Goal: Find specific page/section

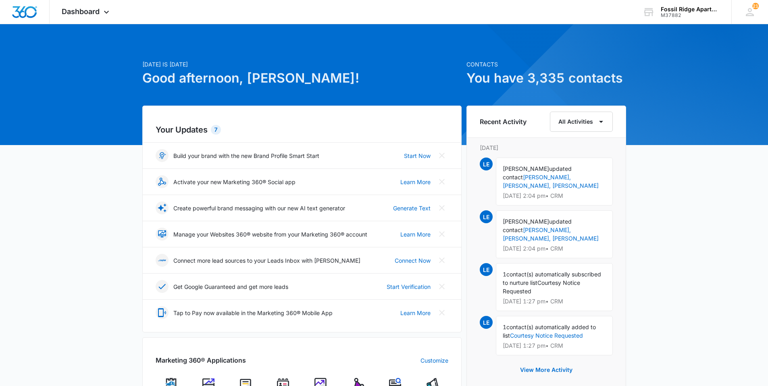
scroll to position [121, 0]
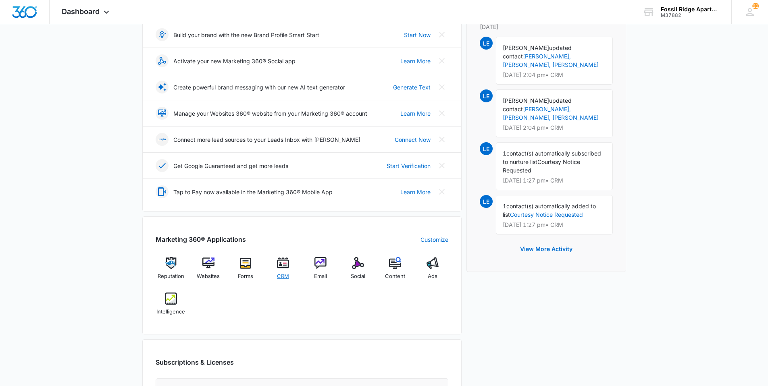
click at [279, 266] on img at bounding box center [283, 263] width 12 height 12
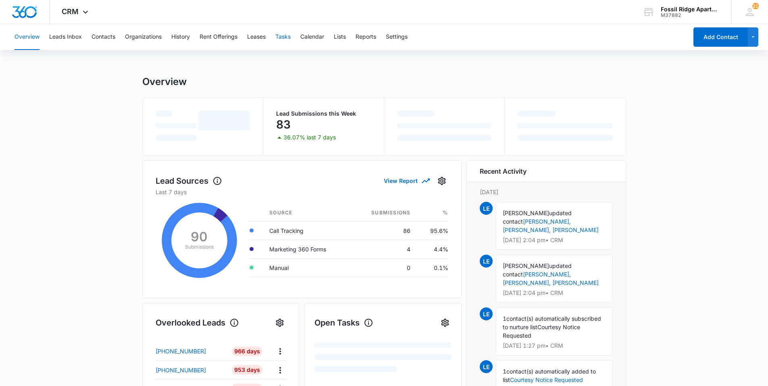
click at [286, 36] on button "Tasks" at bounding box center [282, 37] width 15 height 26
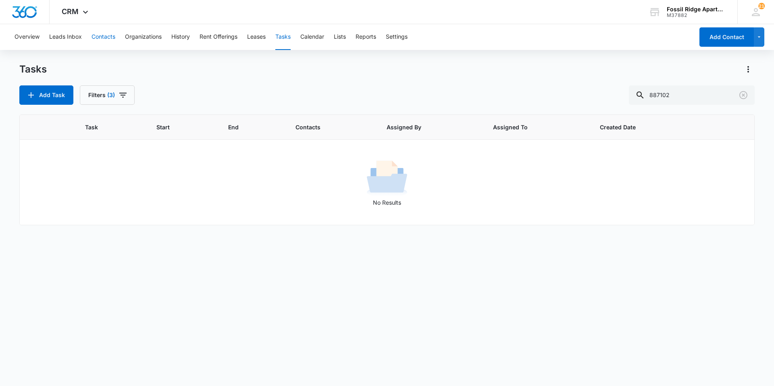
click at [102, 33] on button "Contacts" at bounding box center [104, 37] width 24 height 26
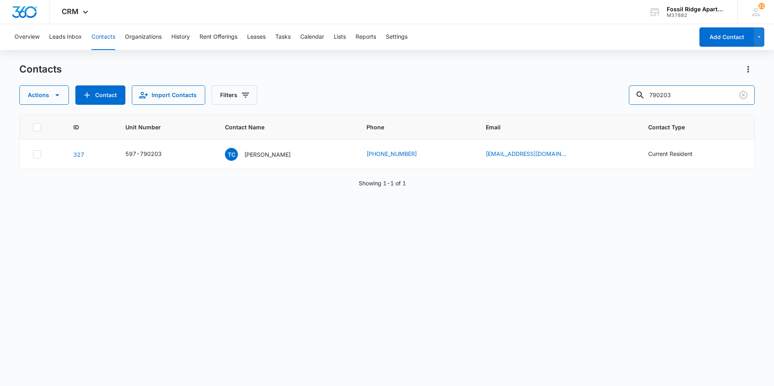
drag, startPoint x: 693, startPoint y: 87, endPoint x: 618, endPoint y: 97, distance: 76.1
click at [618, 97] on div "Actions Contact Import Contacts Filters 790203" at bounding box center [387, 94] width 736 height 19
type input "790202"
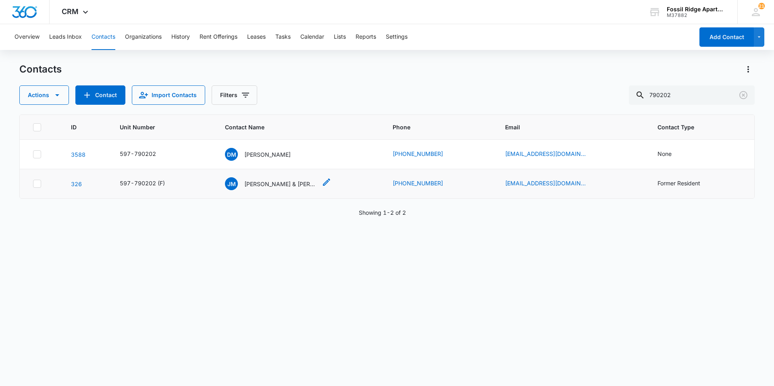
click at [271, 183] on p "[PERSON_NAME] & [PERSON_NAME]" at bounding box center [280, 184] width 73 height 8
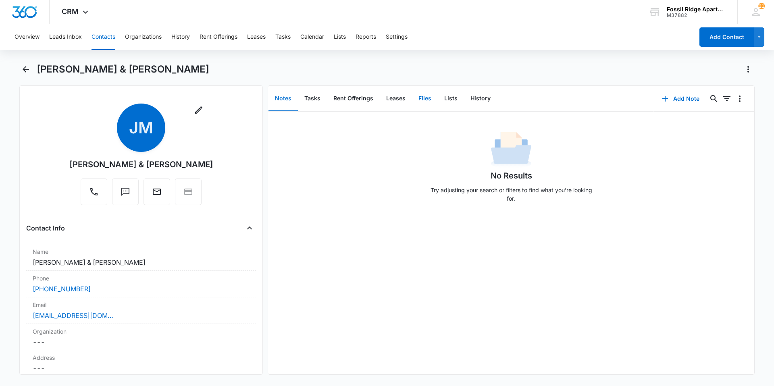
click at [421, 98] on button "Files" at bounding box center [425, 98] width 26 height 25
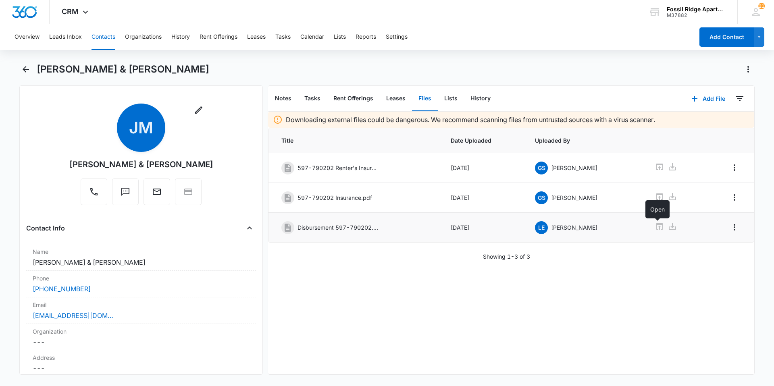
click at [658, 225] on icon at bounding box center [660, 227] width 10 height 10
